Goal: Book appointment/travel/reservation

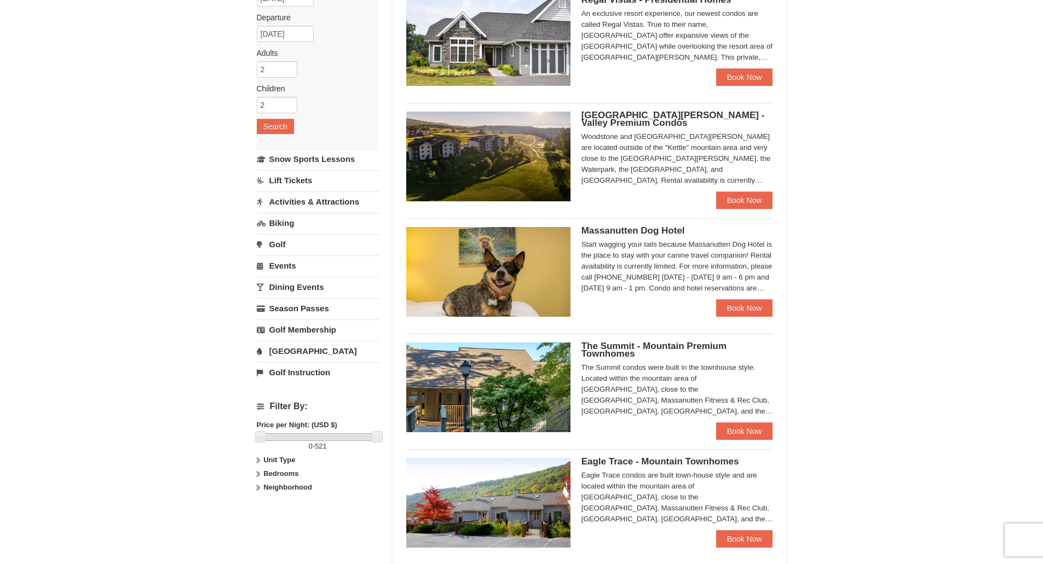
scroll to position [164, 0]
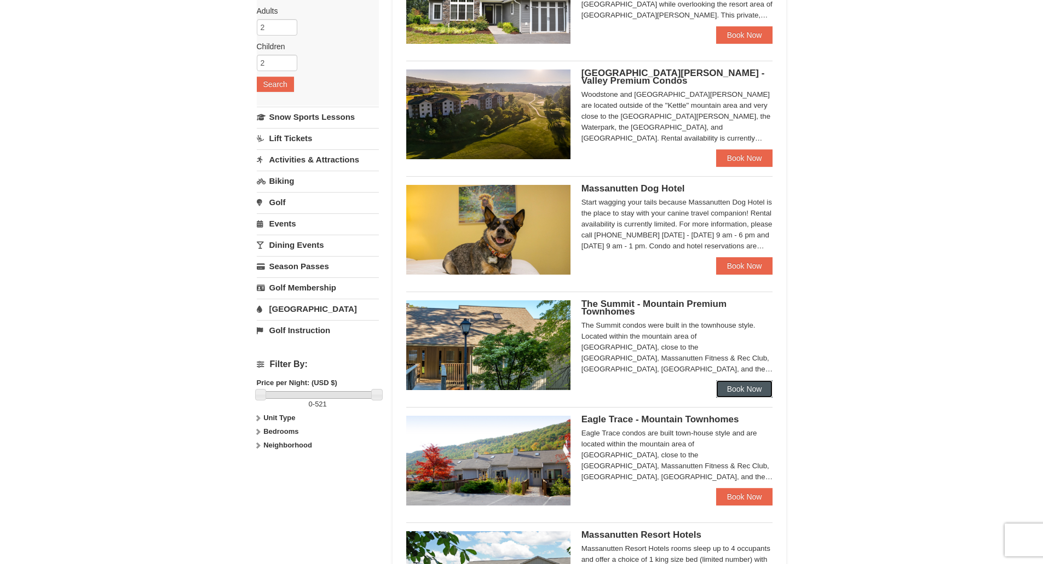
click at [736, 387] on link "Book Now" at bounding box center [744, 389] width 57 height 18
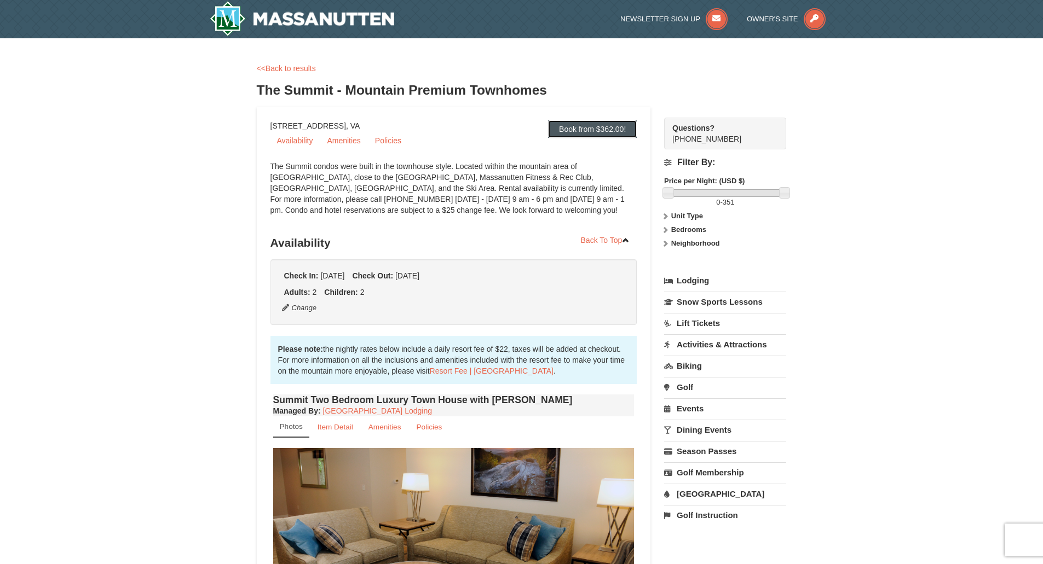
click at [584, 127] on link "Book from $362.00!" at bounding box center [592, 129] width 89 height 18
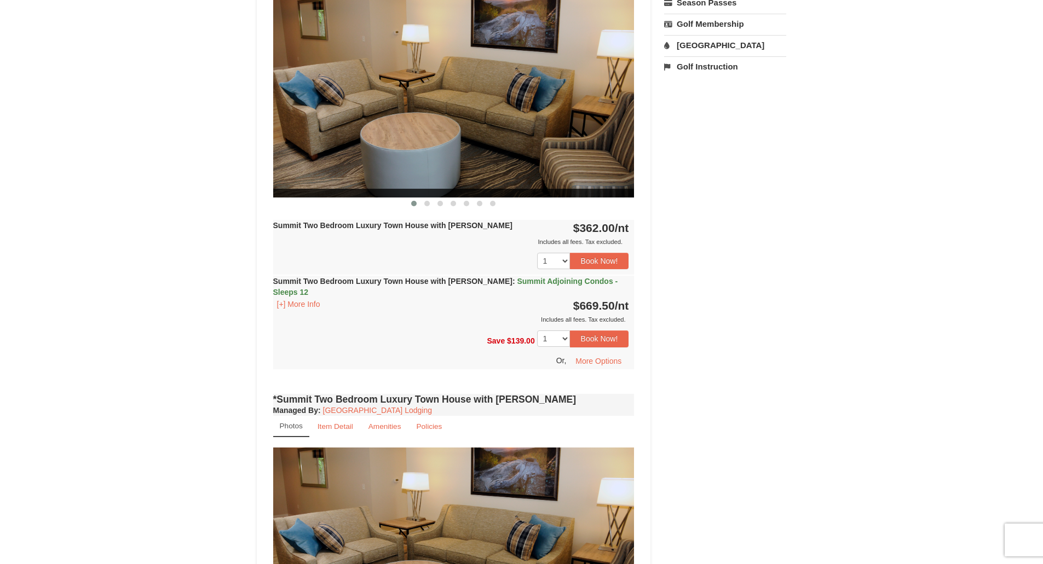
scroll to position [451, 0]
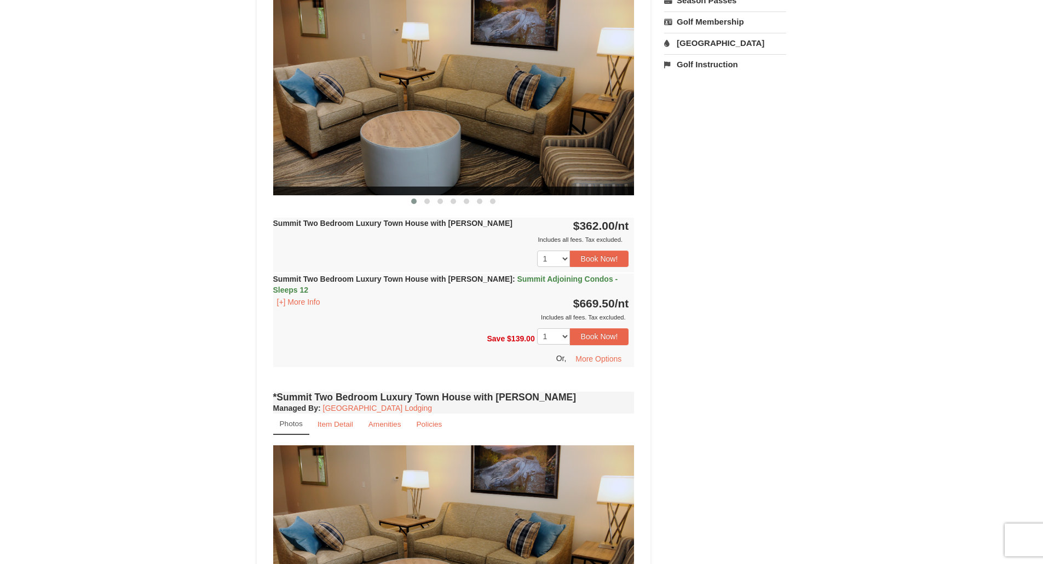
drag, startPoint x: 366, startPoint y: 223, endPoint x: 473, endPoint y: 228, distance: 106.8
click at [473, 228] on strong "Summit Two Bedroom Luxury Town House with [PERSON_NAME]" at bounding box center [392, 223] width 239 height 9
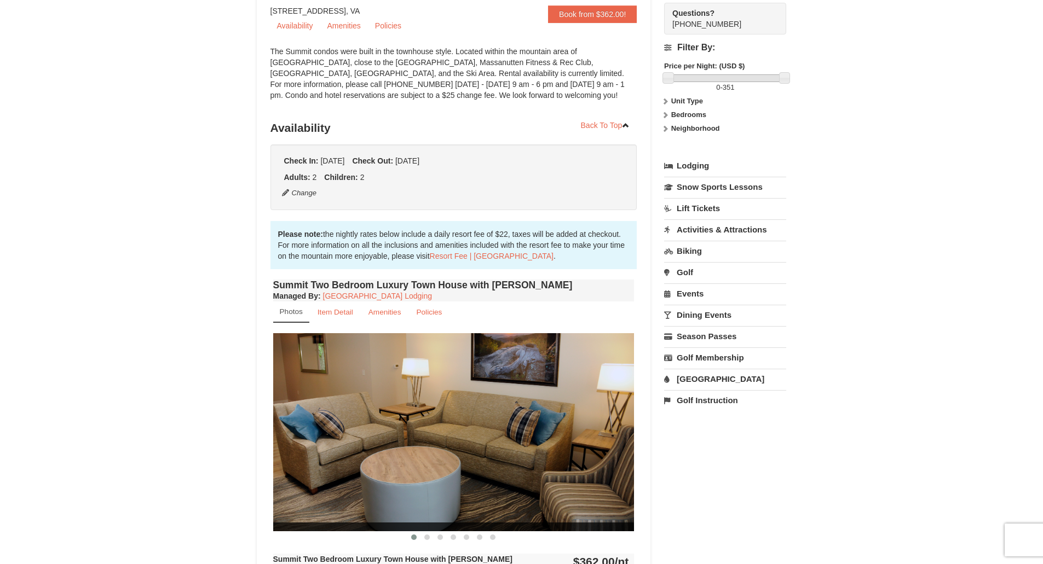
scroll to position [232, 0]
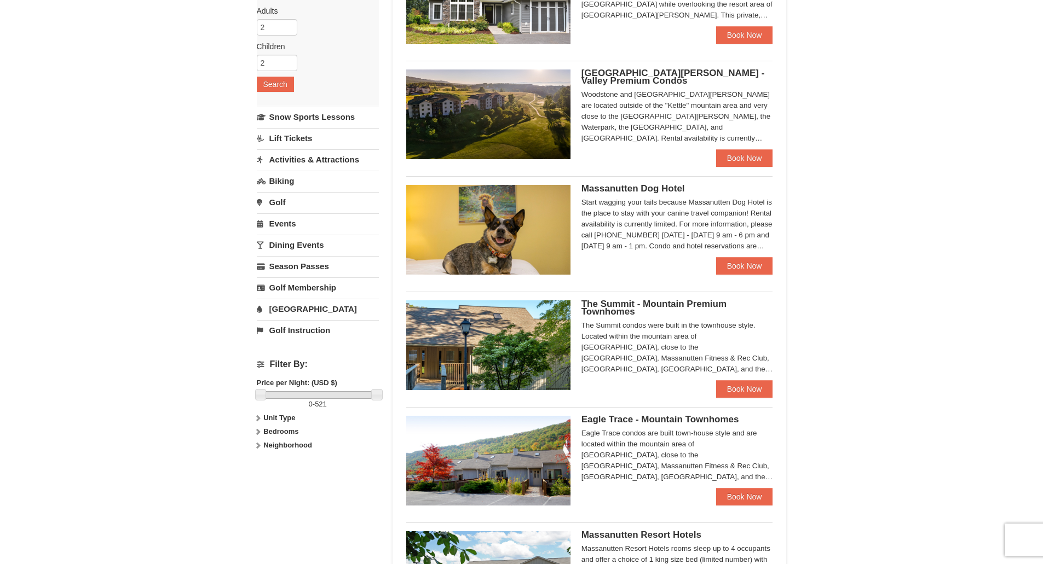
scroll to position [438, 0]
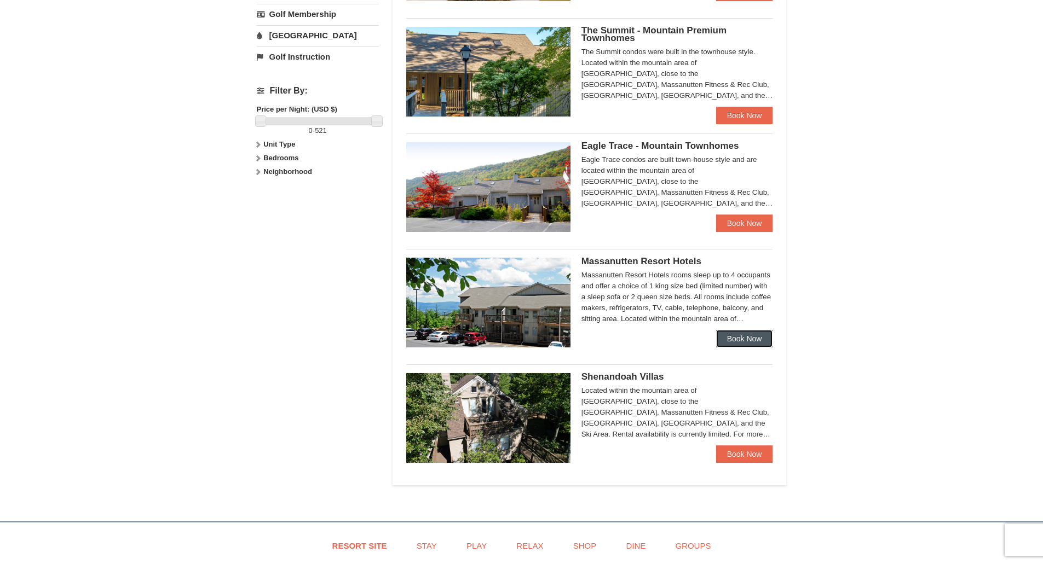
click at [753, 339] on link "Book Now" at bounding box center [744, 339] width 57 height 18
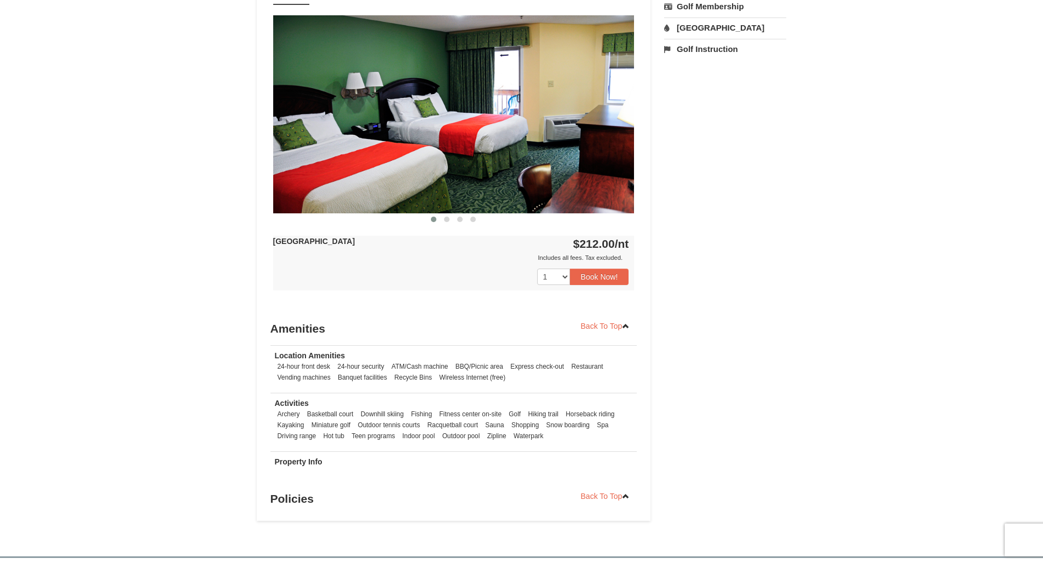
scroll to position [547, 0]
